Goal: Use online tool/utility: Utilize a website feature to perform a specific function

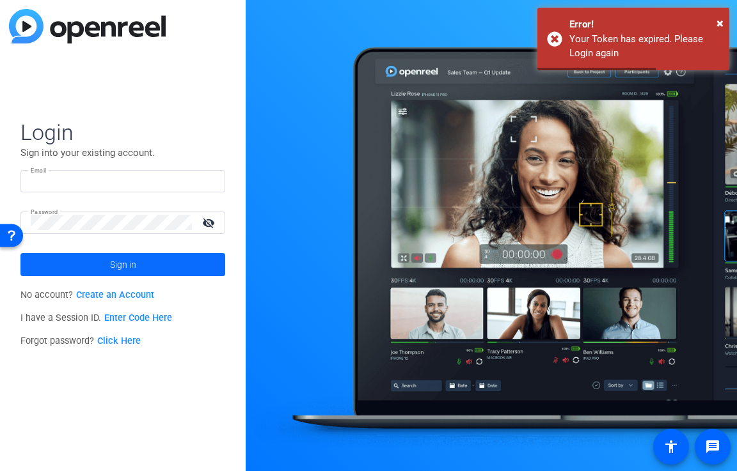
type input "[EMAIL_ADDRESS][DOMAIN_NAME]"
click at [104, 267] on span at bounding box center [122, 264] width 205 height 31
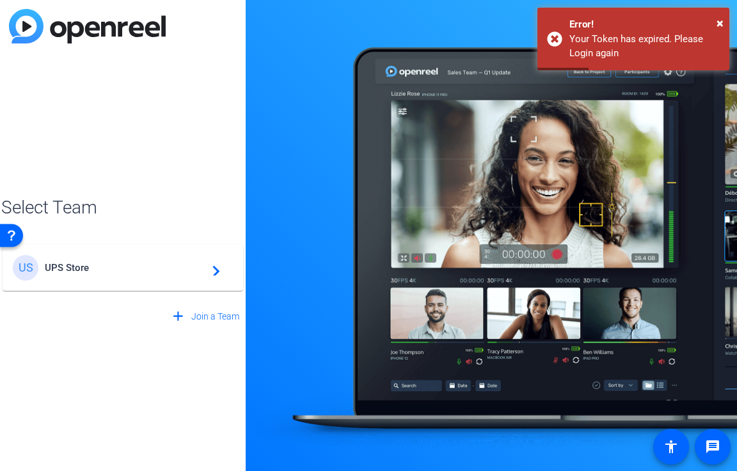
click at [162, 276] on div "US UPS Store navigate_next" at bounding box center [123, 268] width 220 height 26
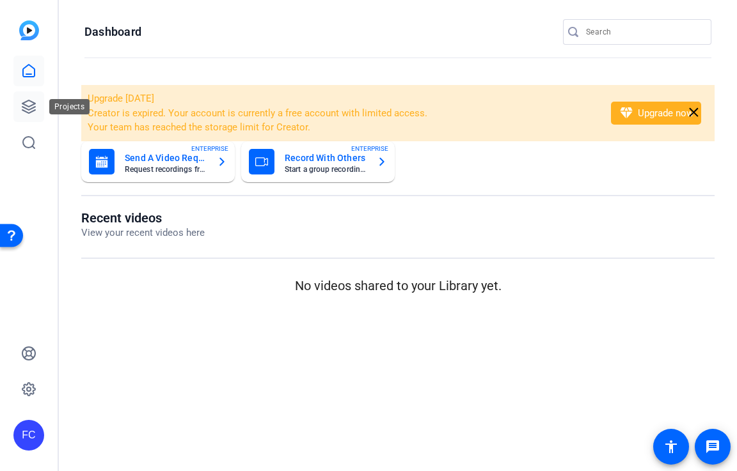
click at [32, 109] on icon at bounding box center [28, 106] width 15 height 15
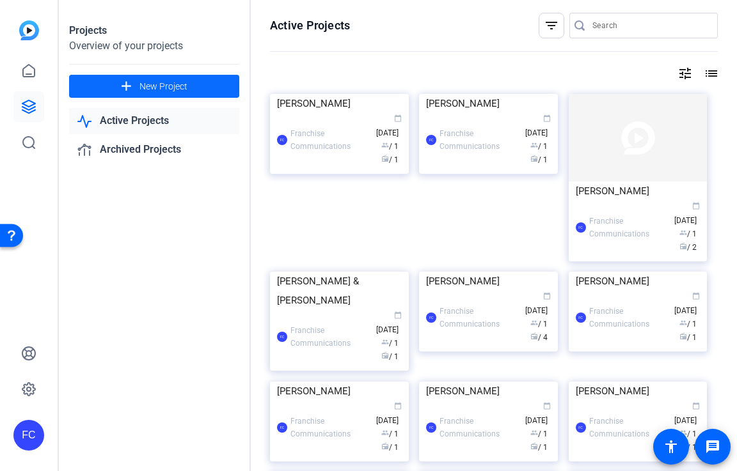
click at [148, 84] on span "New Project" at bounding box center [163, 86] width 48 height 13
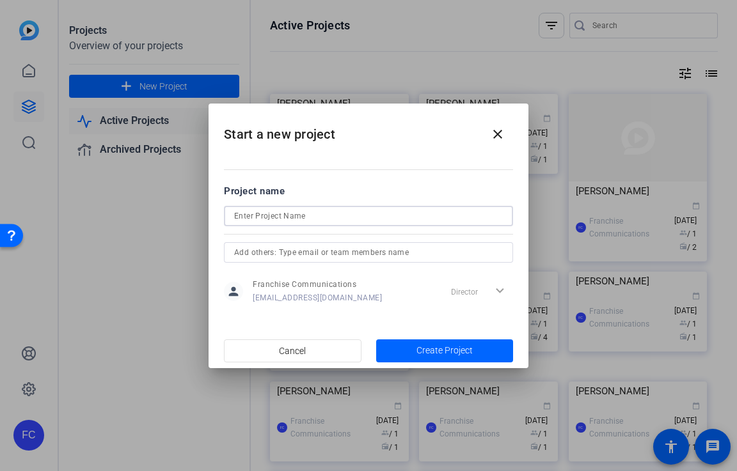
click at [271, 220] on input at bounding box center [368, 216] width 269 height 15
click at [281, 216] on input "Nicholas Ashloan" at bounding box center [368, 216] width 269 height 15
type input "[PERSON_NAME]"
click at [456, 351] on span "Create Project" at bounding box center [444, 350] width 56 height 13
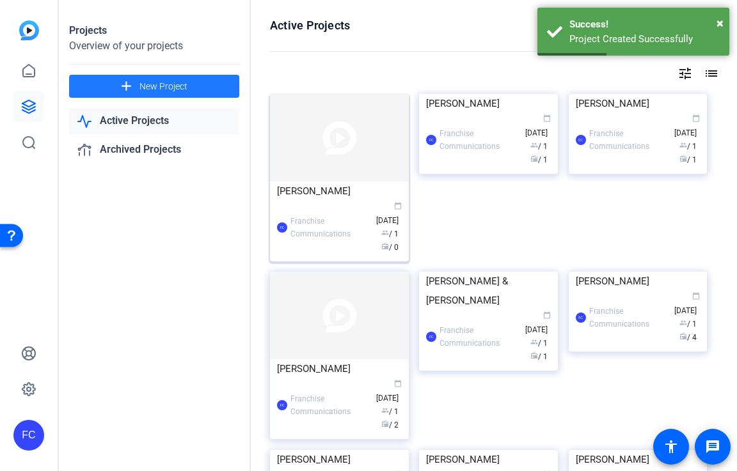
click at [344, 191] on div "[PERSON_NAME]" at bounding box center [339, 191] width 125 height 19
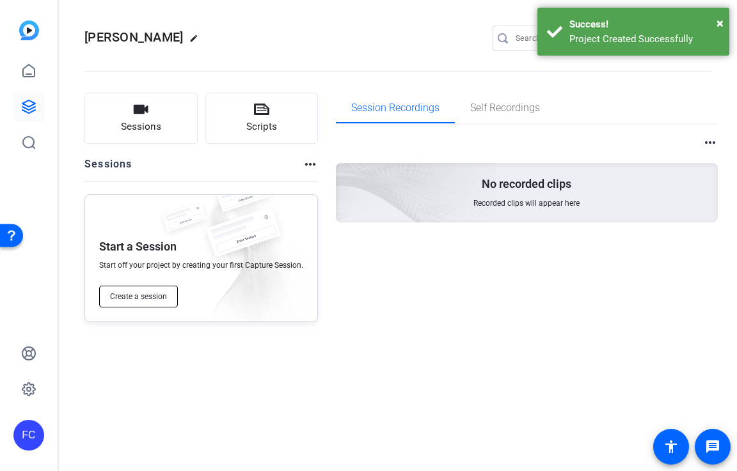
click at [145, 303] on button "Create a session" at bounding box center [138, 297] width 79 height 22
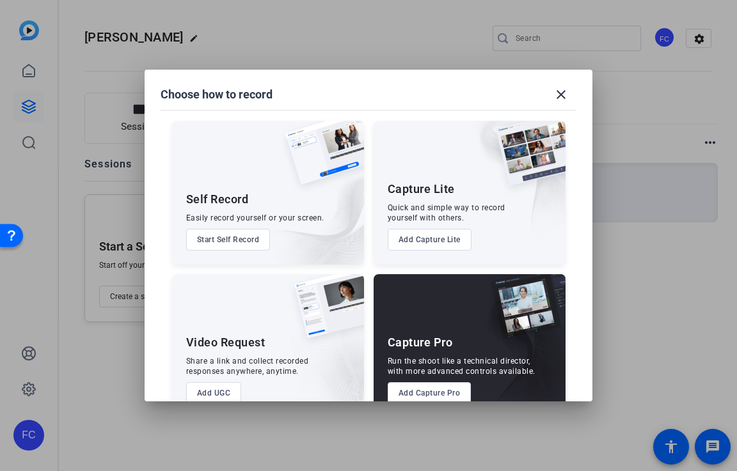
click at [428, 393] on button "Add Capture Pro" at bounding box center [430, 393] width 84 height 22
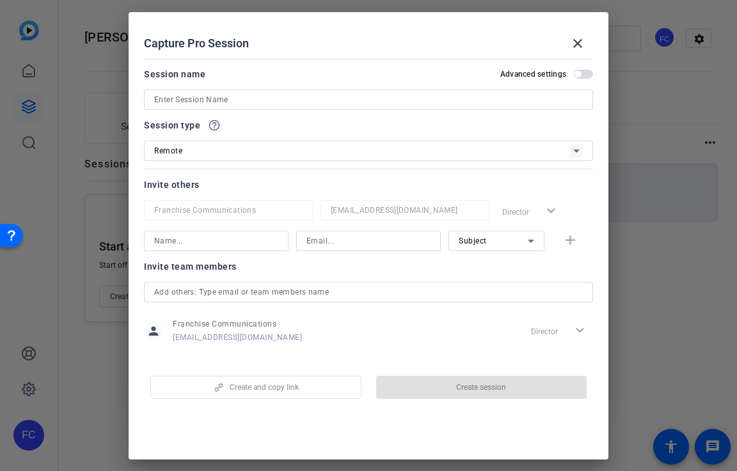
click at [287, 98] on input at bounding box center [368, 99] width 429 height 15
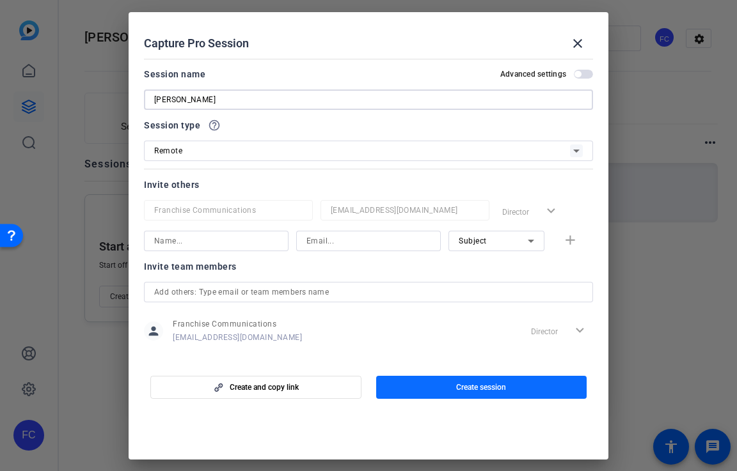
type input "[PERSON_NAME]"
click at [487, 388] on span "Create session" at bounding box center [481, 387] width 50 height 10
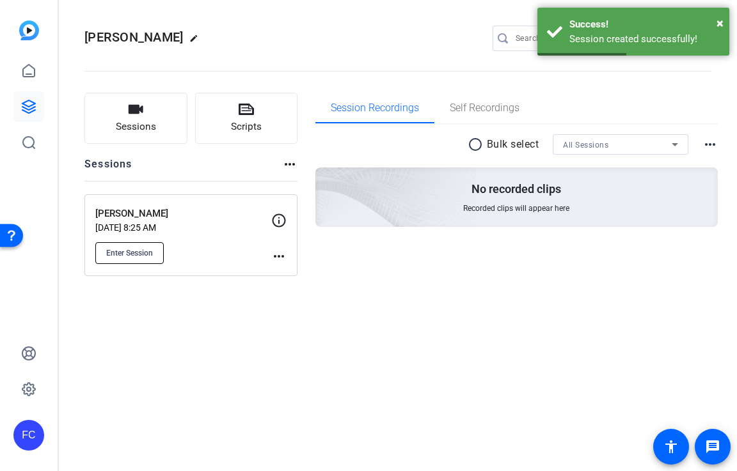
click at [143, 255] on span "Enter Session" at bounding box center [129, 253] width 47 height 10
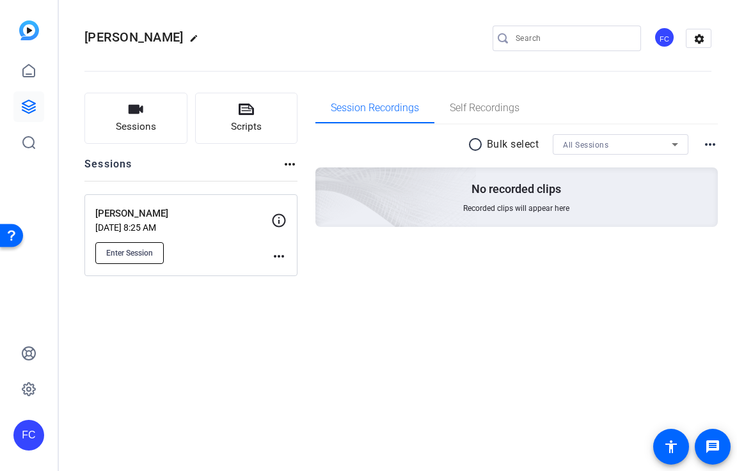
click at [149, 253] on span "Enter Session" at bounding box center [129, 253] width 47 height 10
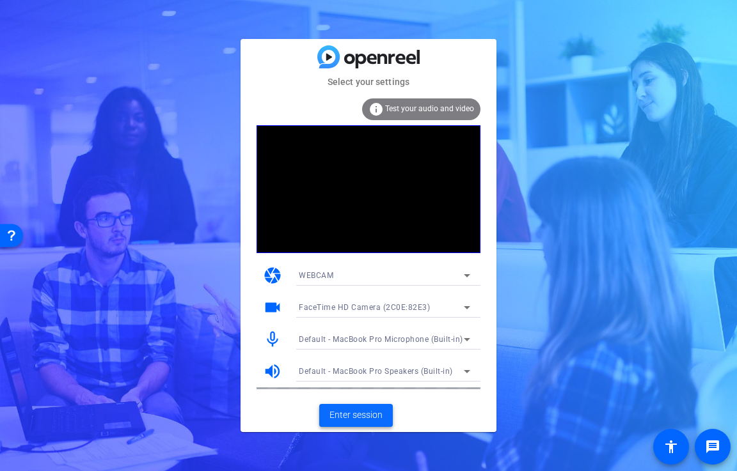
click at [363, 413] on span "Enter session" at bounding box center [355, 415] width 53 height 13
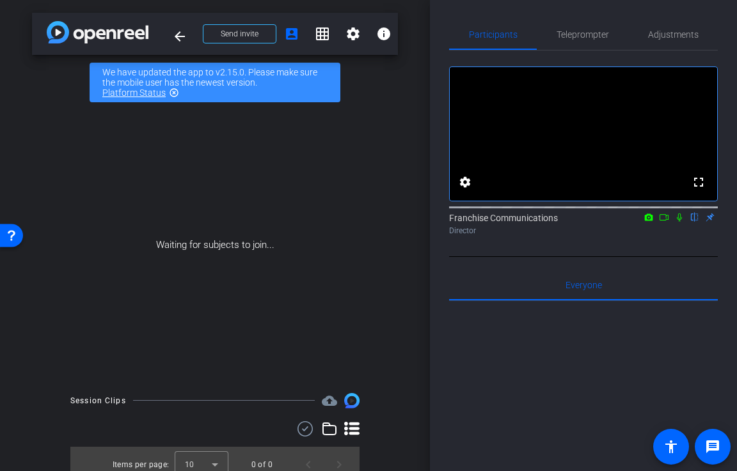
click at [662, 222] on icon at bounding box center [664, 217] width 10 height 9
click at [680, 222] on icon at bounding box center [679, 217] width 10 height 9
click at [677, 35] on span "Adjustments" at bounding box center [673, 34] width 51 height 9
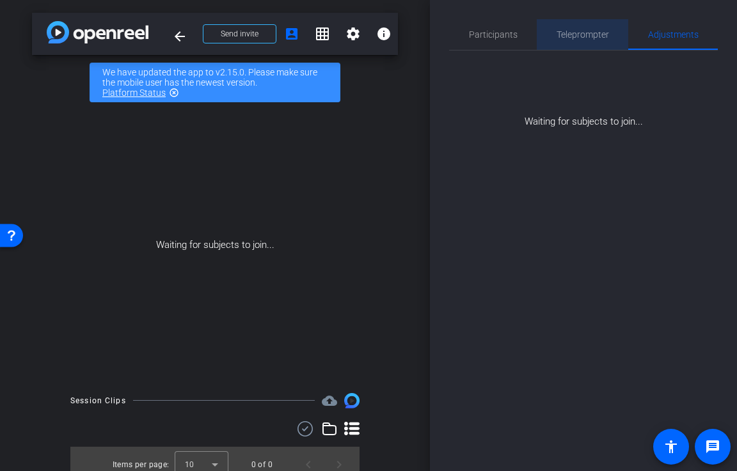
click at [595, 31] on span "Teleprompter" at bounding box center [582, 34] width 52 height 9
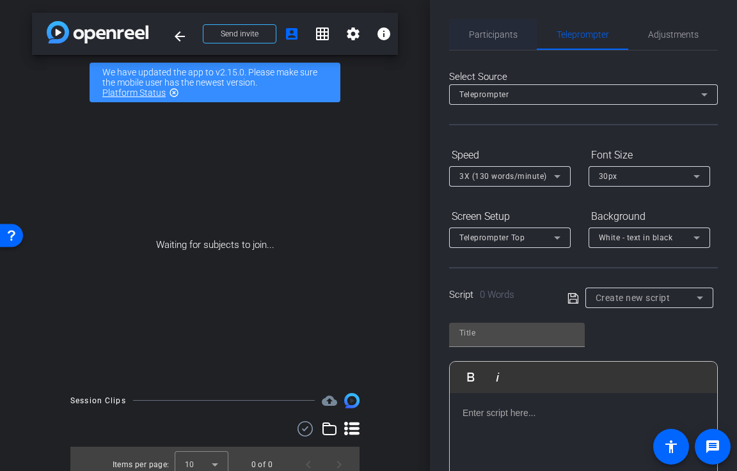
click at [507, 33] on span "Participants" at bounding box center [493, 34] width 49 height 9
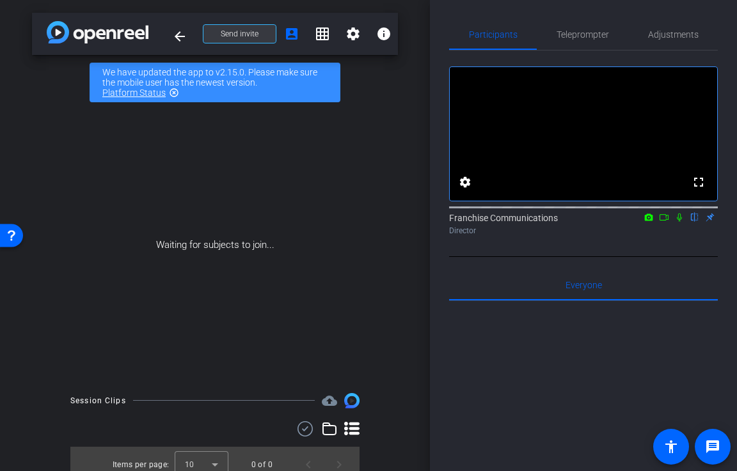
click at [257, 36] on span "Send invite" at bounding box center [240, 34] width 38 height 10
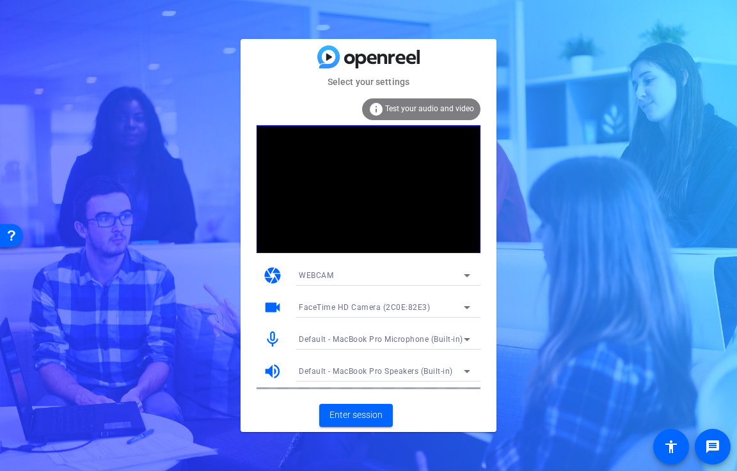
click at [466, 275] on icon at bounding box center [467, 275] width 6 height 3
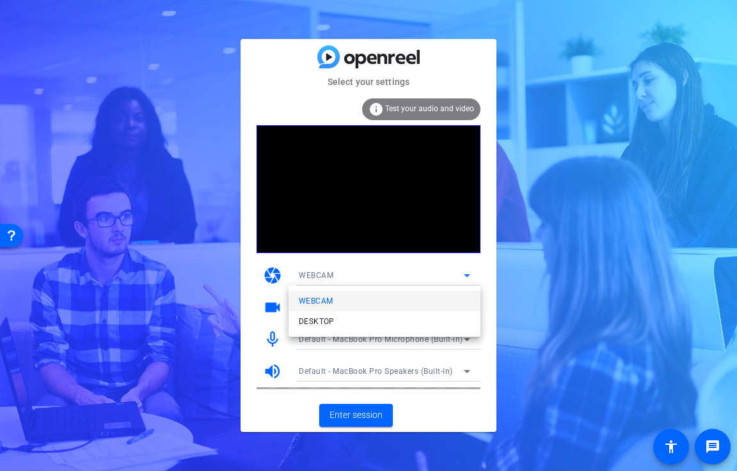
click at [466, 275] on div at bounding box center [368, 235] width 737 height 471
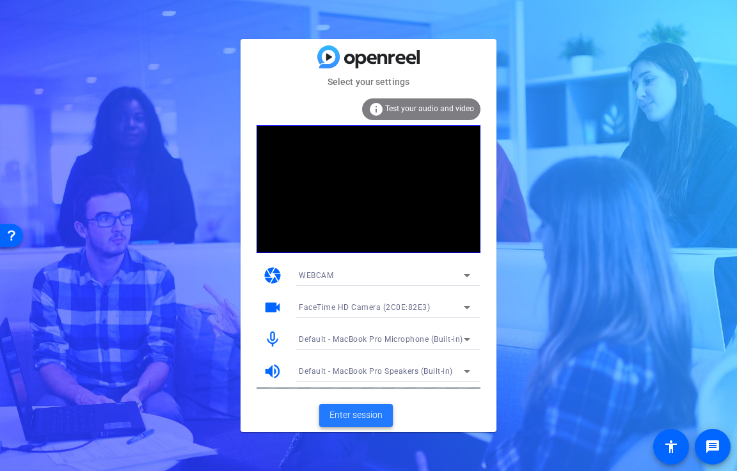
click at [367, 416] on span "Enter session" at bounding box center [355, 415] width 53 height 13
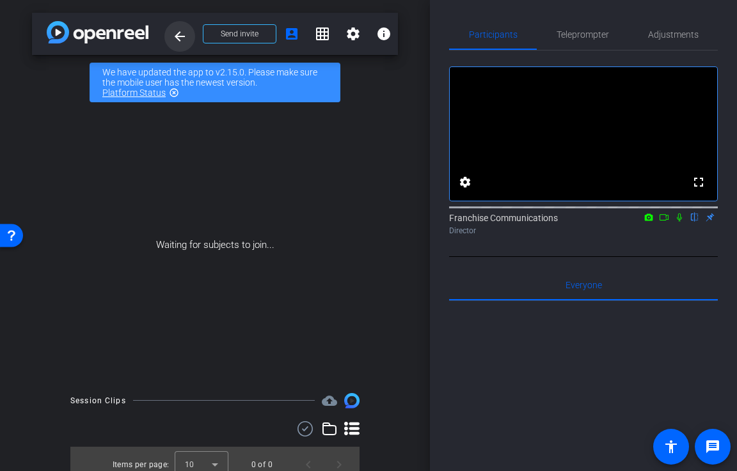
click at [175, 36] on mat-icon "arrow_back" at bounding box center [179, 36] width 15 height 15
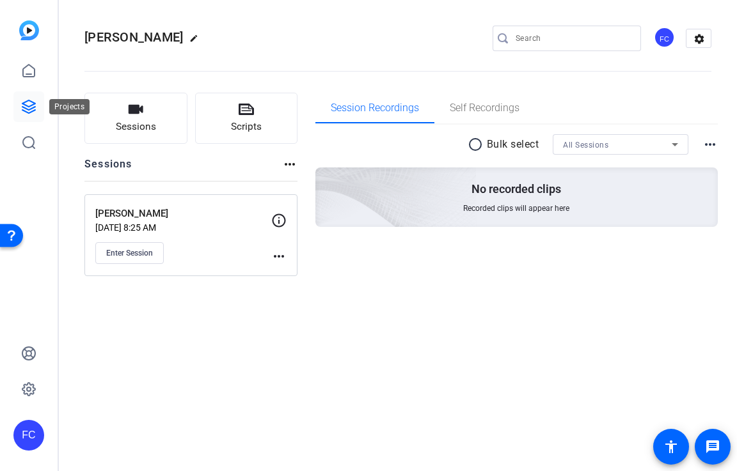
click at [29, 107] on icon at bounding box center [28, 106] width 15 height 15
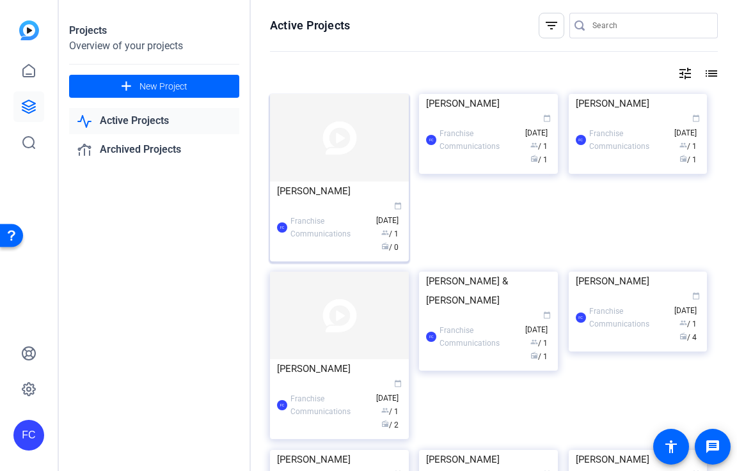
click at [312, 194] on div "[PERSON_NAME]" at bounding box center [339, 191] width 125 height 19
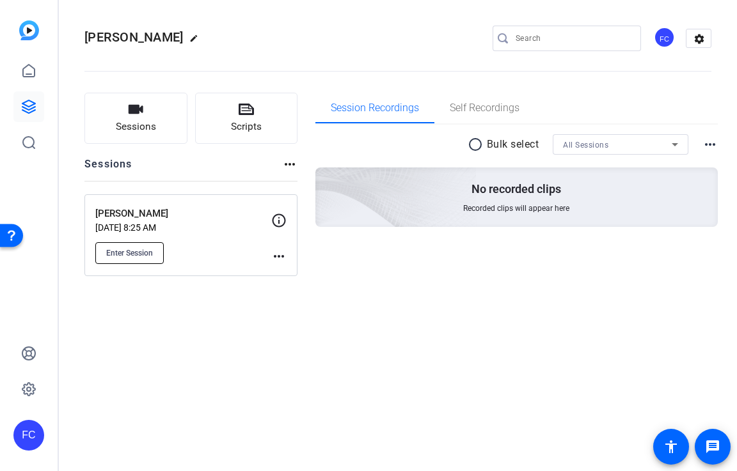
click at [143, 254] on span "Enter Session" at bounding box center [129, 253] width 47 height 10
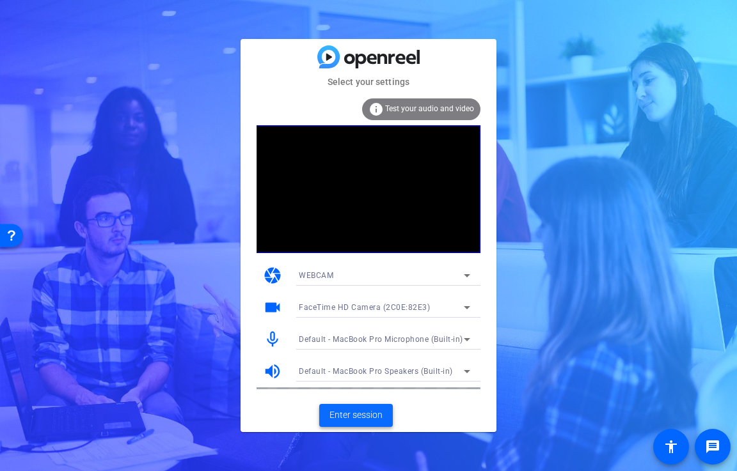
click at [359, 413] on span "Enter session" at bounding box center [355, 415] width 53 height 13
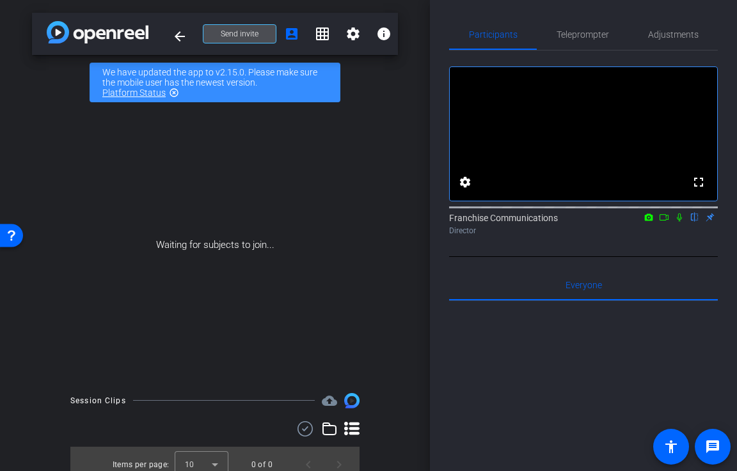
click at [248, 35] on span "Send invite" at bounding box center [240, 34] width 38 height 10
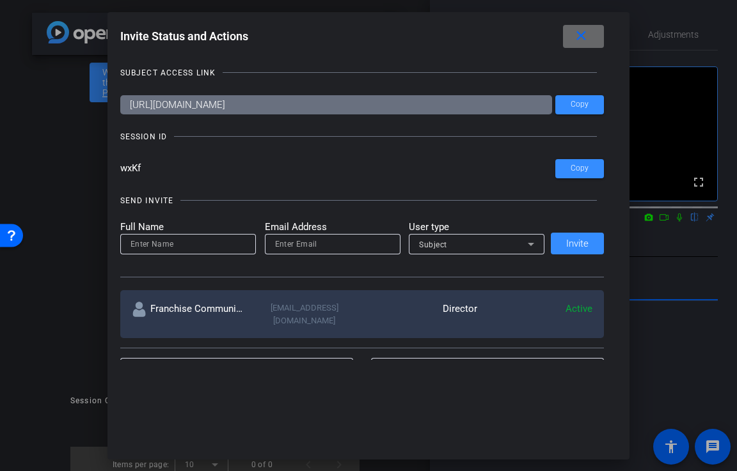
click at [589, 39] on span at bounding box center [583, 36] width 41 height 31
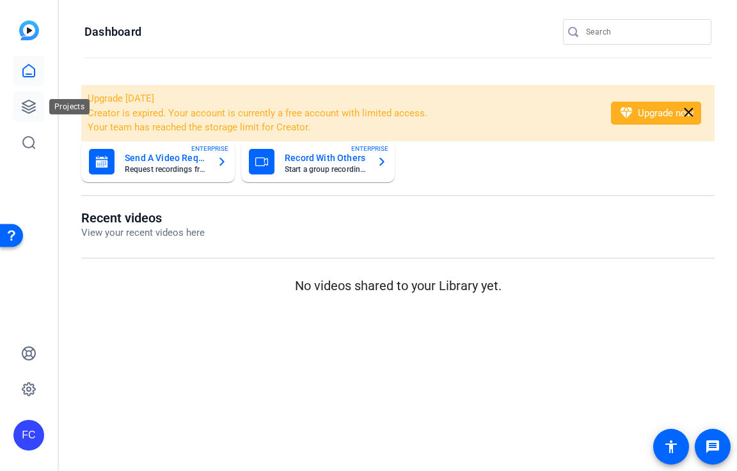
click at [29, 111] on icon at bounding box center [28, 106] width 15 height 15
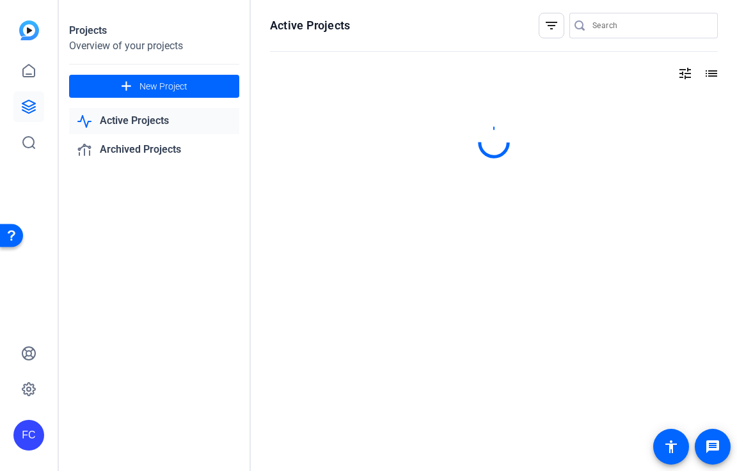
click at [145, 121] on link "Active Projects" at bounding box center [154, 121] width 170 height 26
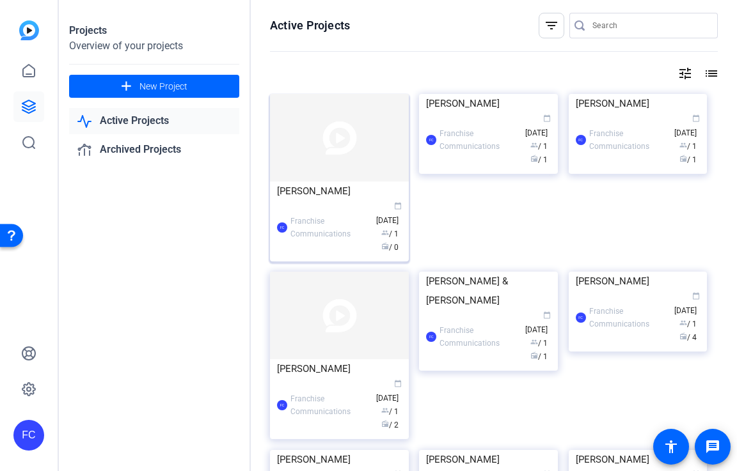
click at [345, 205] on div "FC Franchise Communications calendar_today [DATE] group / 1 radio / 0" at bounding box center [339, 228] width 125 height 54
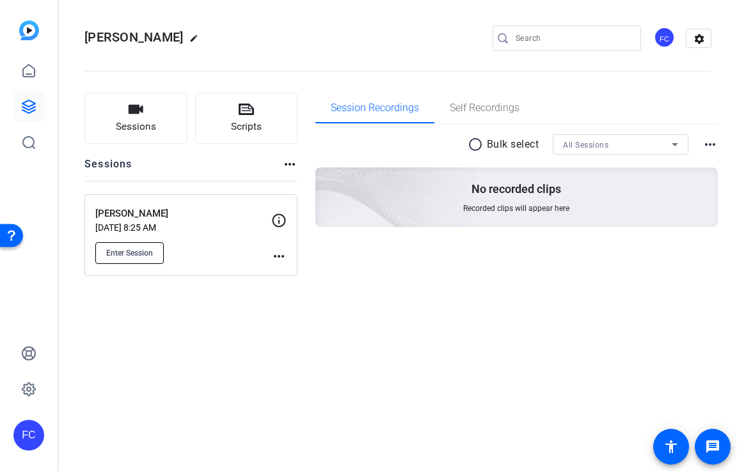
click at [146, 255] on span "Enter Session" at bounding box center [129, 253] width 47 height 10
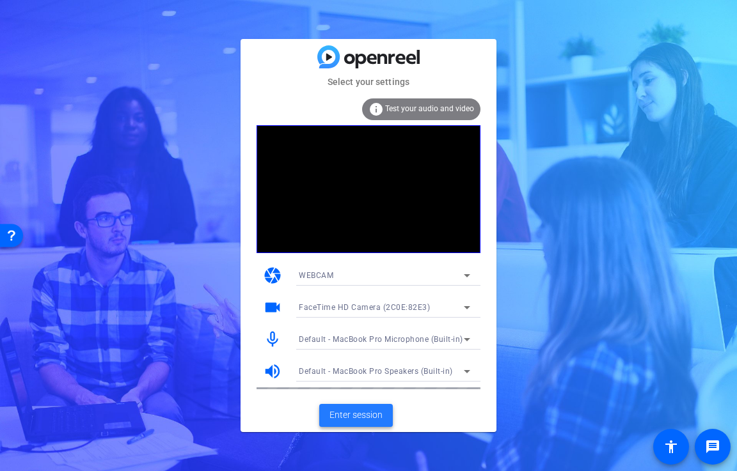
click at [363, 416] on span "Enter session" at bounding box center [355, 415] width 53 height 13
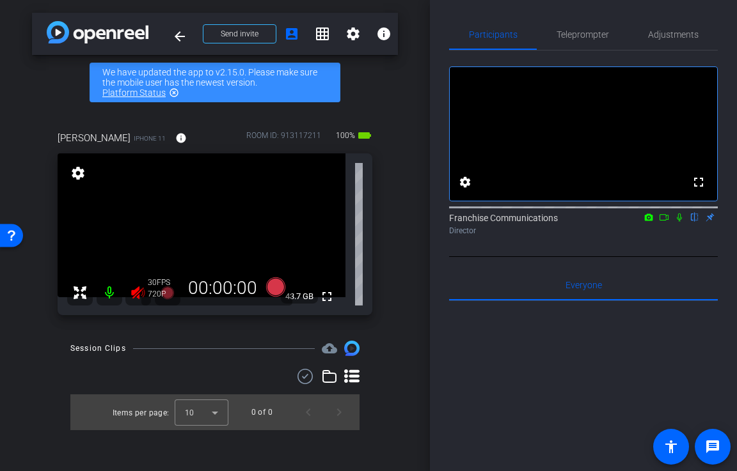
click at [135, 291] on icon at bounding box center [137, 293] width 13 height 13
click at [670, 33] on span "Adjustments" at bounding box center [673, 34] width 51 height 9
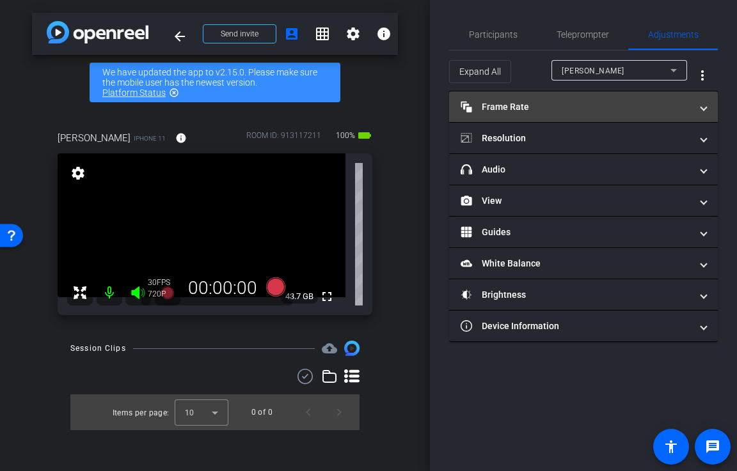
click at [613, 109] on mat-panel-title "Frame Rate Frame Rate" at bounding box center [576, 106] width 230 height 13
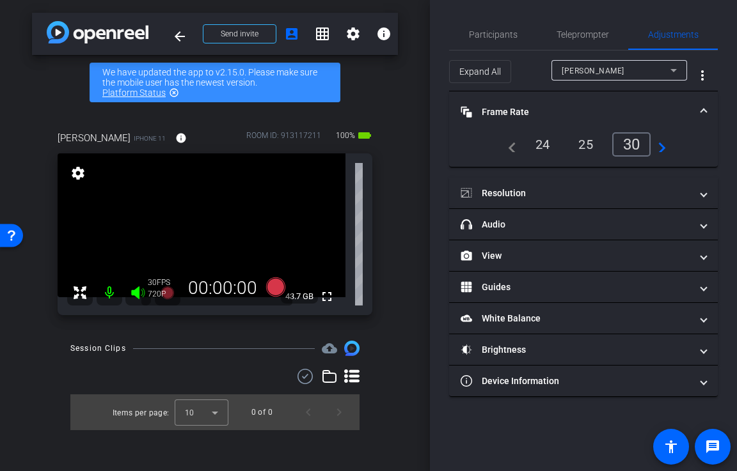
click at [540, 147] on div "24" at bounding box center [543, 145] width 34 height 22
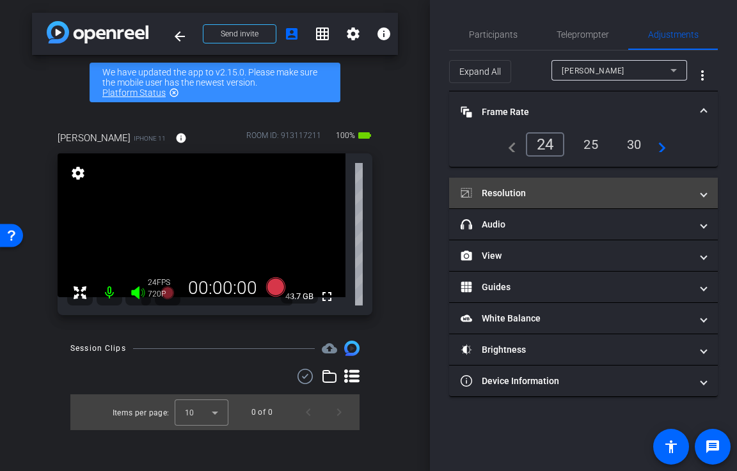
click at [564, 195] on mat-panel-title "Resolution" at bounding box center [576, 193] width 230 height 13
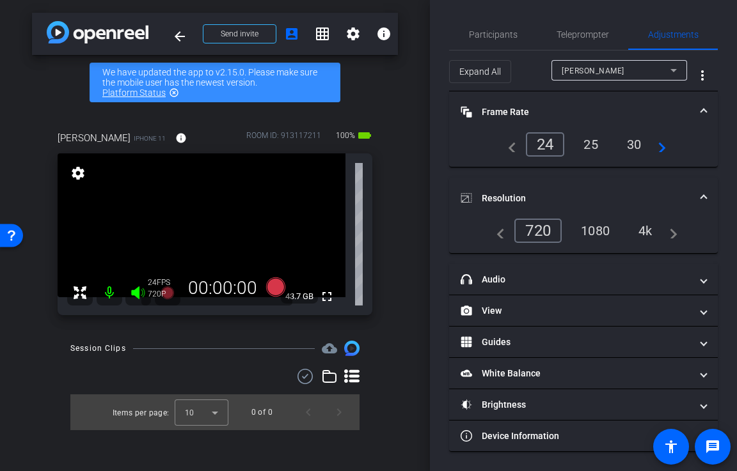
click at [646, 231] on div "4k" at bounding box center [645, 231] width 33 height 22
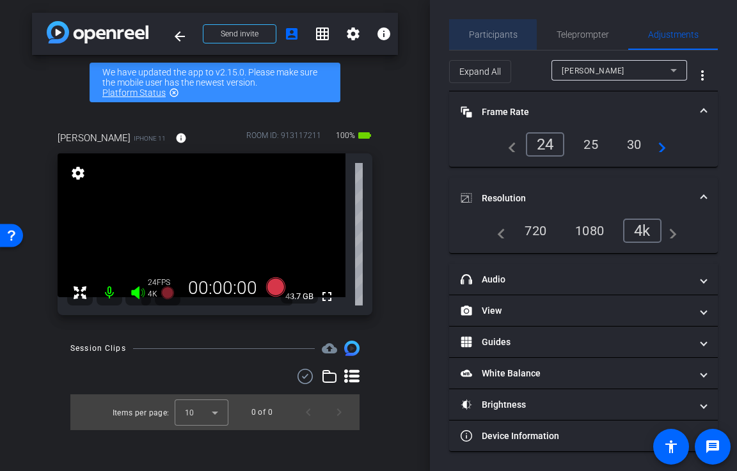
click at [493, 36] on span "Participants" at bounding box center [493, 34] width 49 height 9
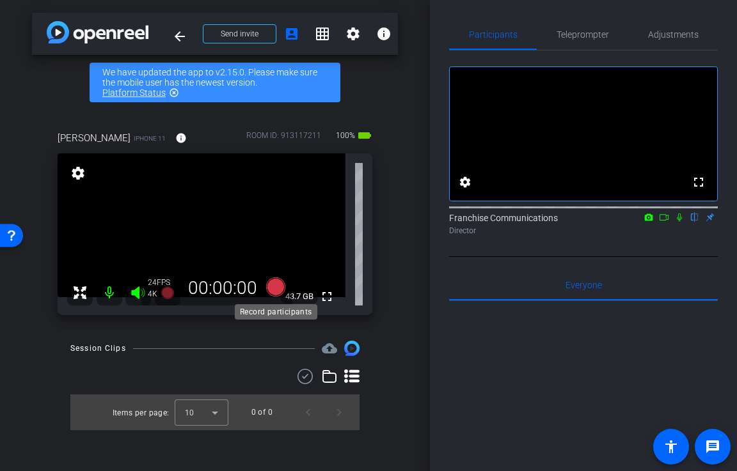
click at [276, 287] on icon at bounding box center [275, 287] width 19 height 19
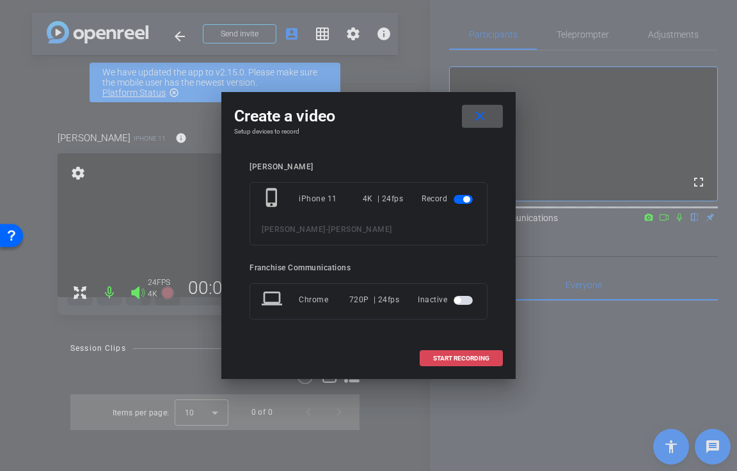
click at [463, 356] on span "START RECORDING" at bounding box center [461, 359] width 56 height 6
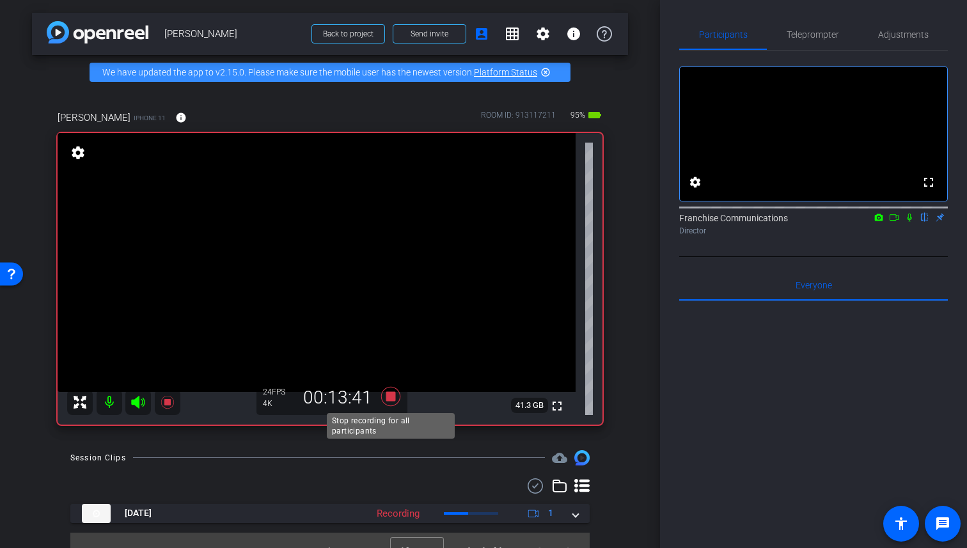
click at [389, 397] on icon at bounding box center [390, 395] width 19 height 19
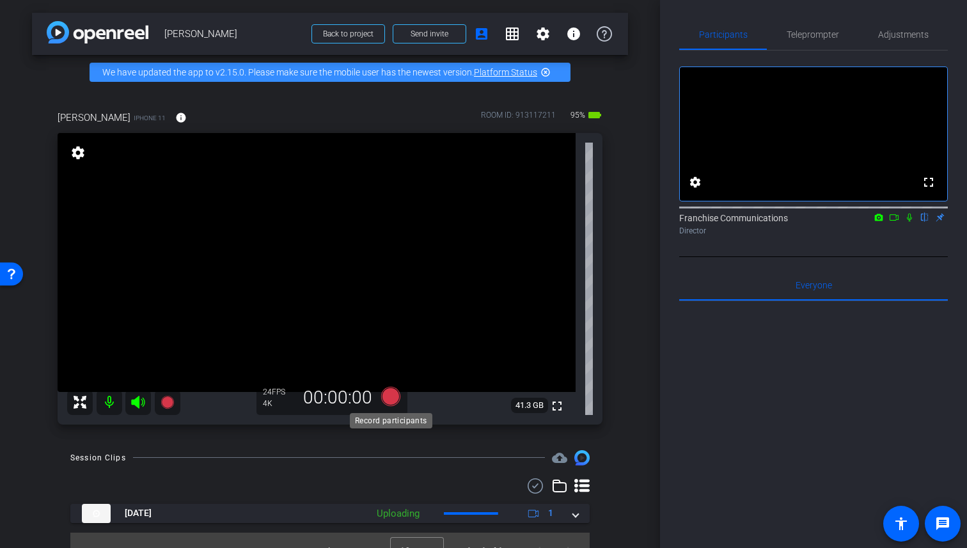
click at [391, 397] on icon at bounding box center [390, 395] width 19 height 19
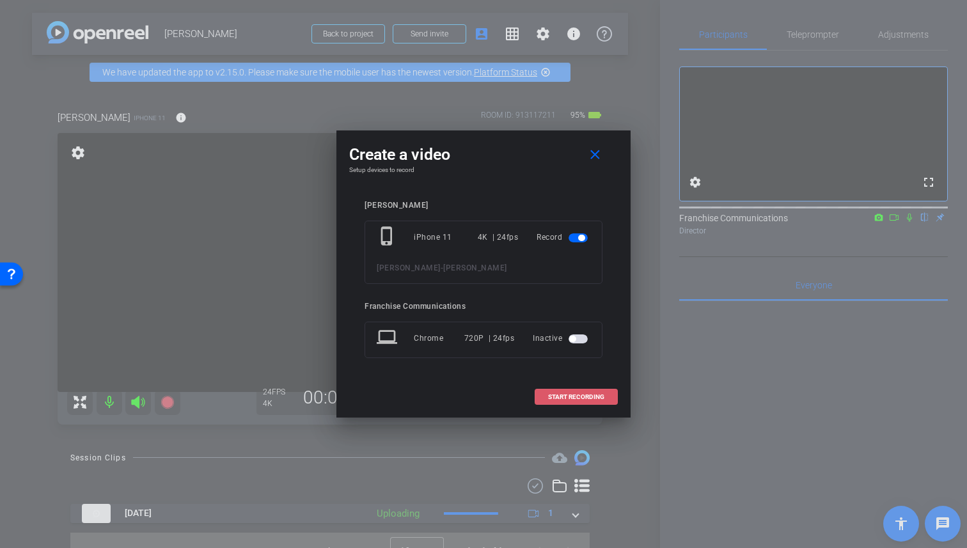
click at [590, 397] on span "START RECORDING" at bounding box center [576, 397] width 56 height 6
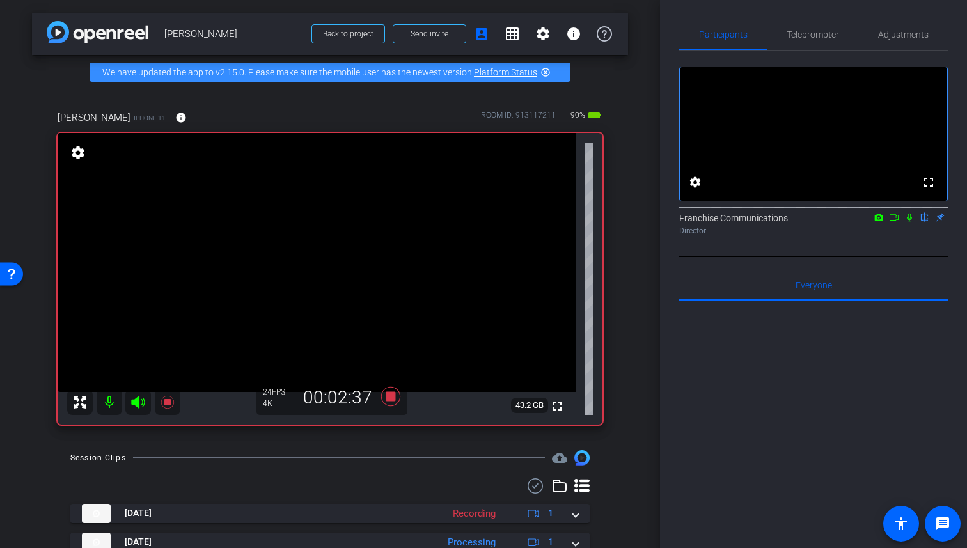
scroll to position [49, 0]
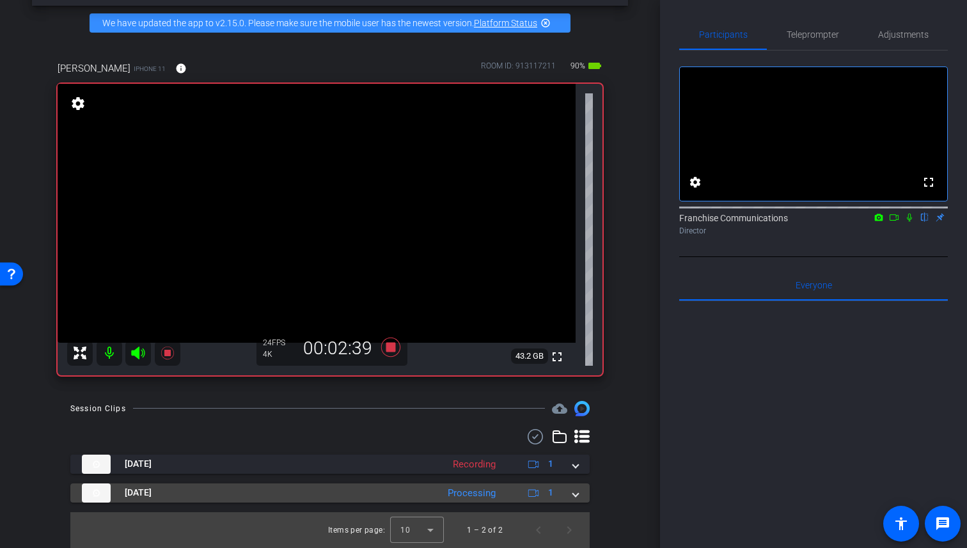
click at [577, 471] on span at bounding box center [575, 492] width 5 height 13
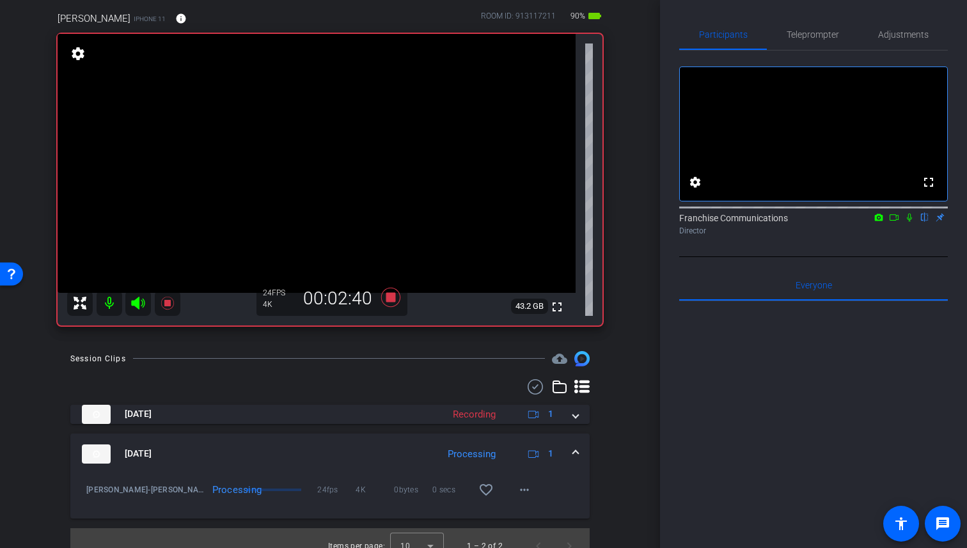
scroll to position [100, 0]
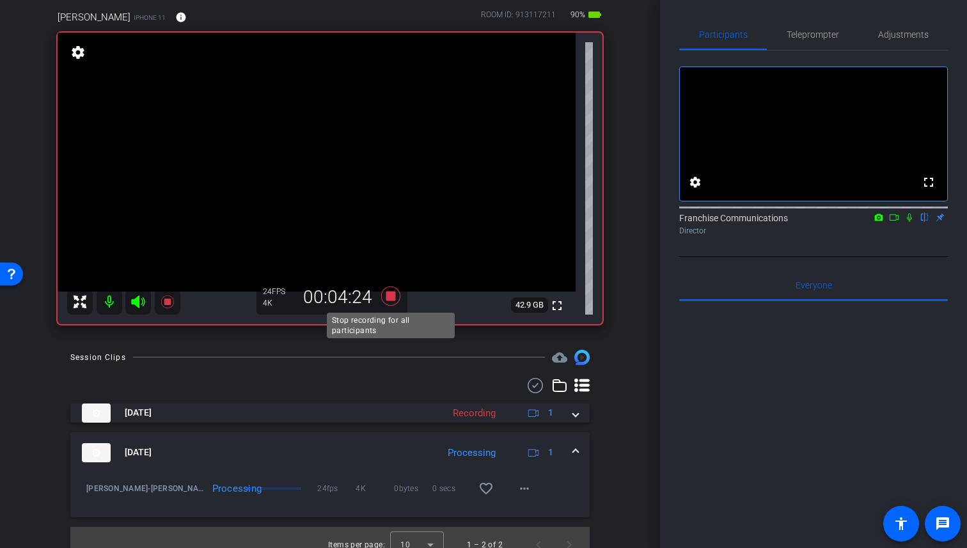
click at [391, 294] on icon at bounding box center [390, 295] width 19 height 19
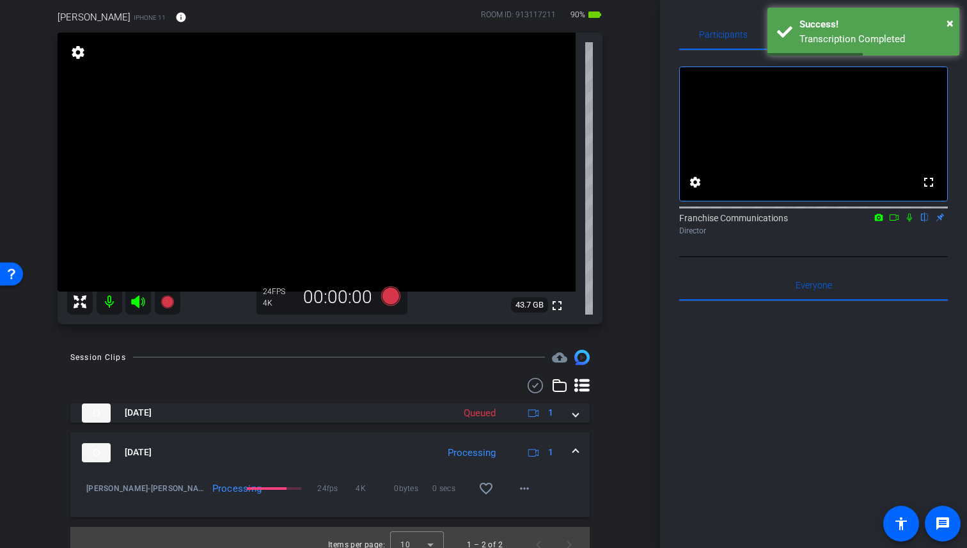
click at [138, 300] on icon at bounding box center [137, 302] width 13 height 13
click at [113, 301] on mat-icon at bounding box center [110, 302] width 26 height 26
